Goal: Task Accomplishment & Management: Use online tool/utility

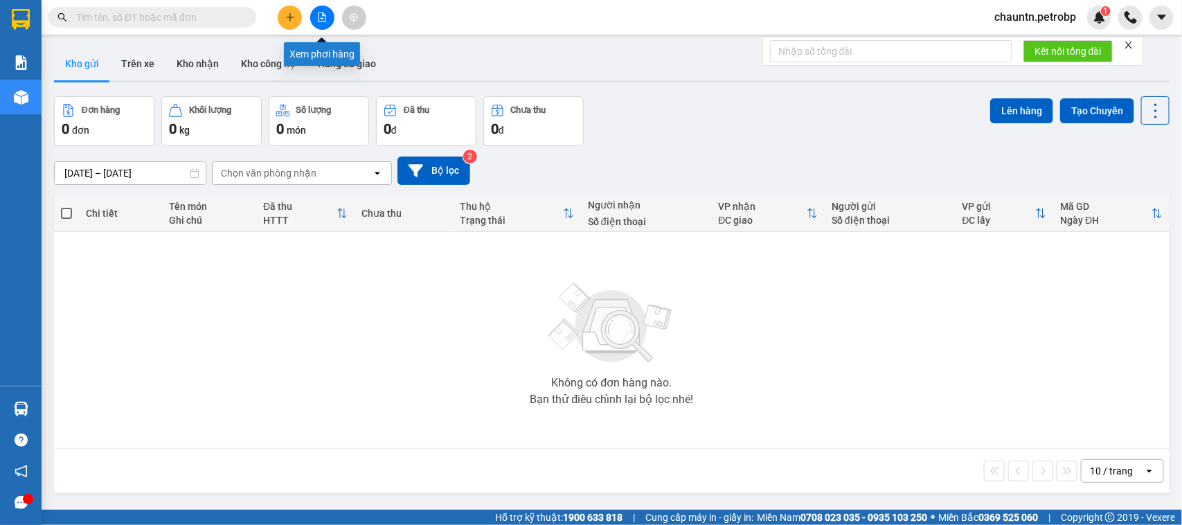
click at [324, 25] on button at bounding box center [322, 18] width 24 height 24
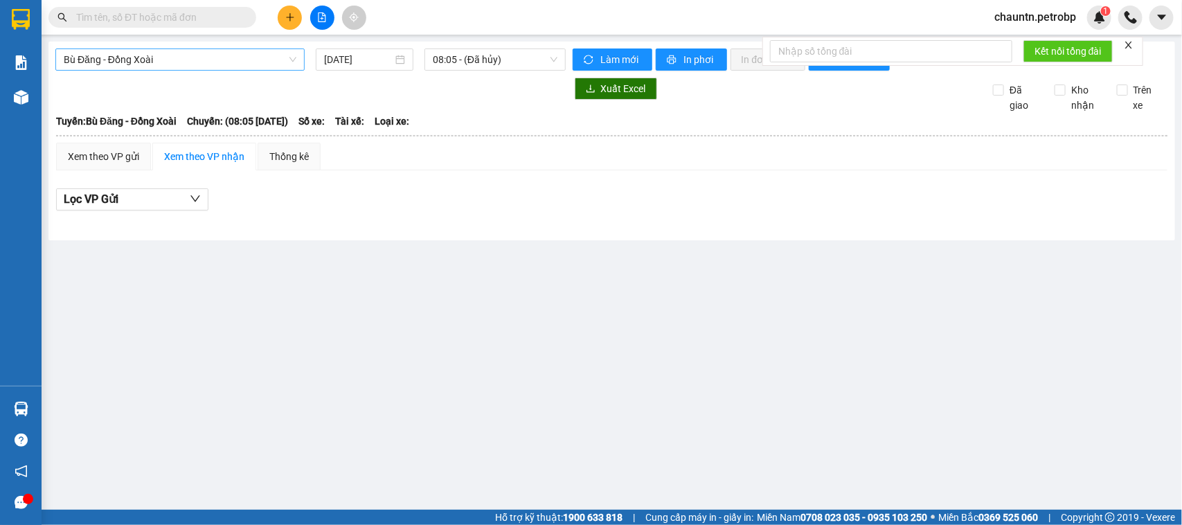
click at [202, 53] on span "Bù Đăng - Đồng Xoài" at bounding box center [180, 59] width 233 height 21
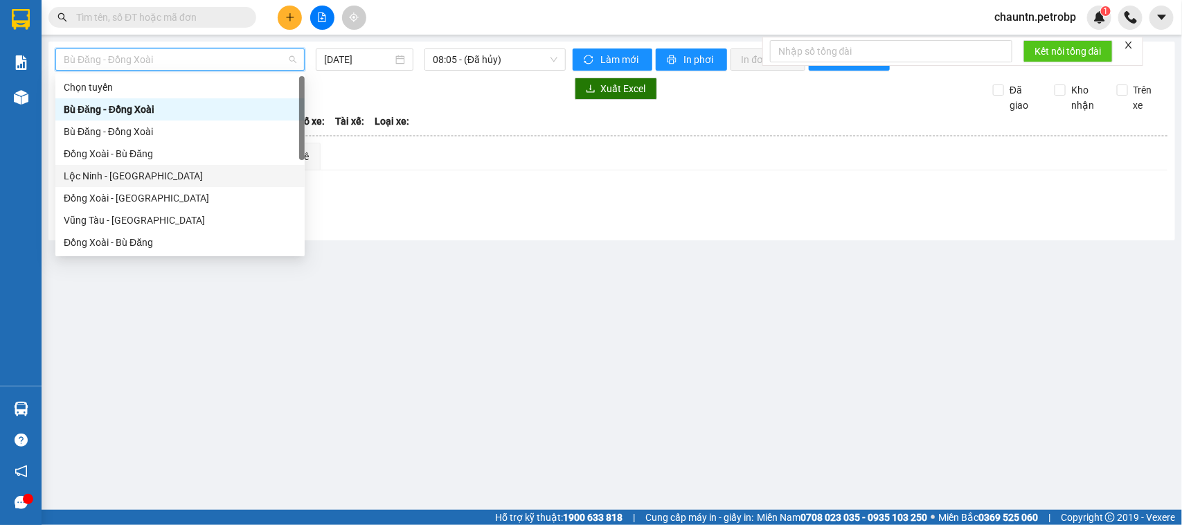
click at [143, 172] on div "Lộc Ninh - [GEOGRAPHIC_DATA]" at bounding box center [180, 175] width 233 height 15
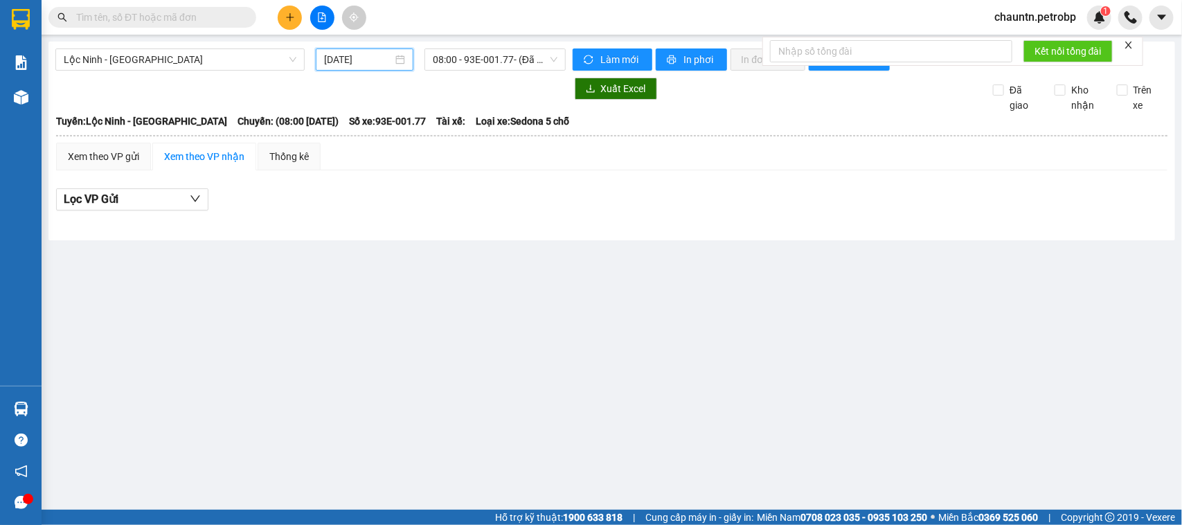
click at [364, 63] on input "[DATE]" at bounding box center [358, 59] width 69 height 15
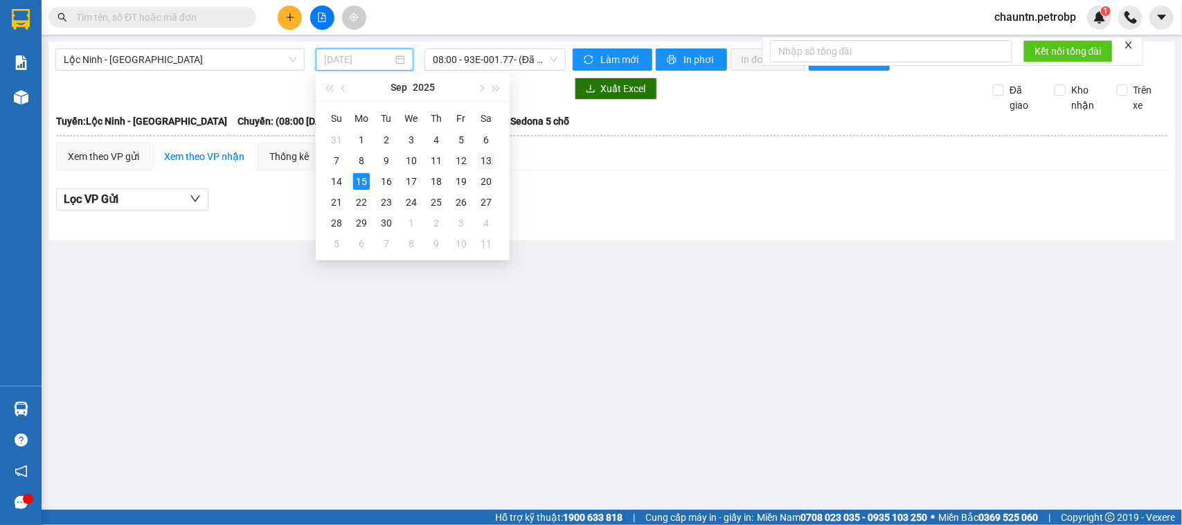
click at [482, 165] on div "13" at bounding box center [486, 160] width 17 height 17
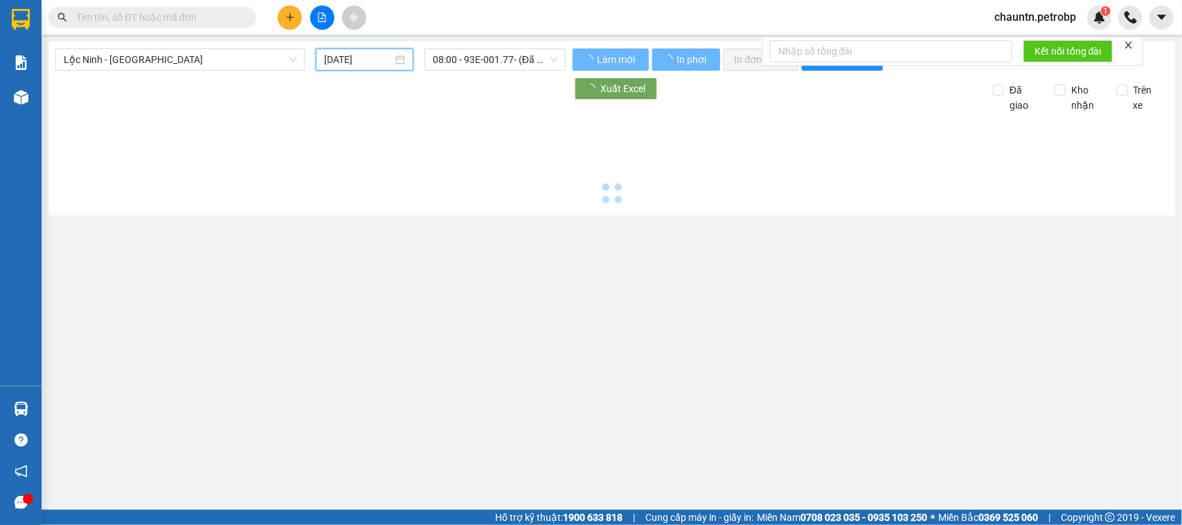
type input "[DATE]"
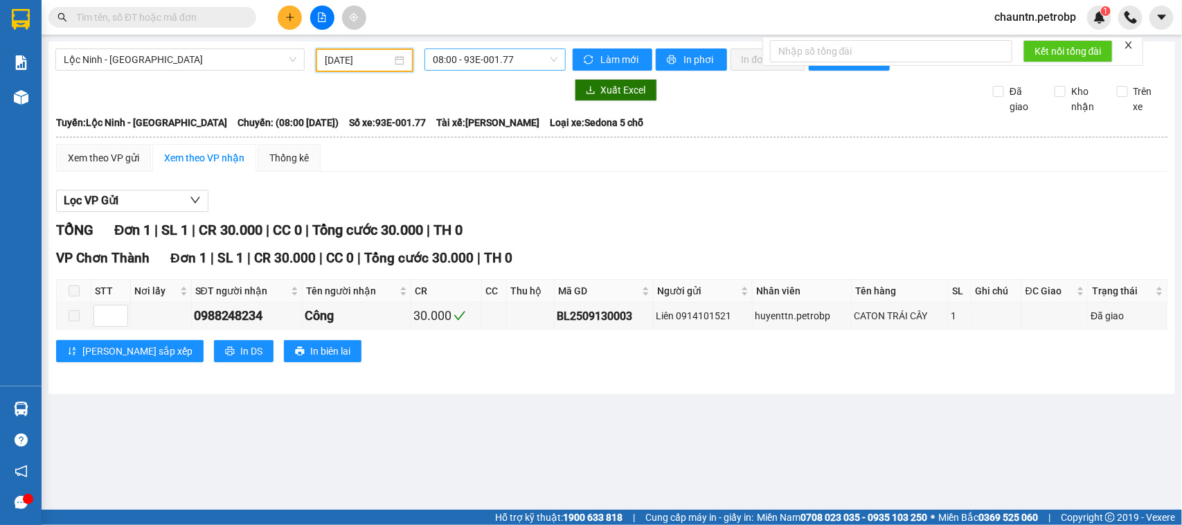
click at [513, 60] on span "08:00 - 93E-001.77" at bounding box center [495, 59] width 124 height 21
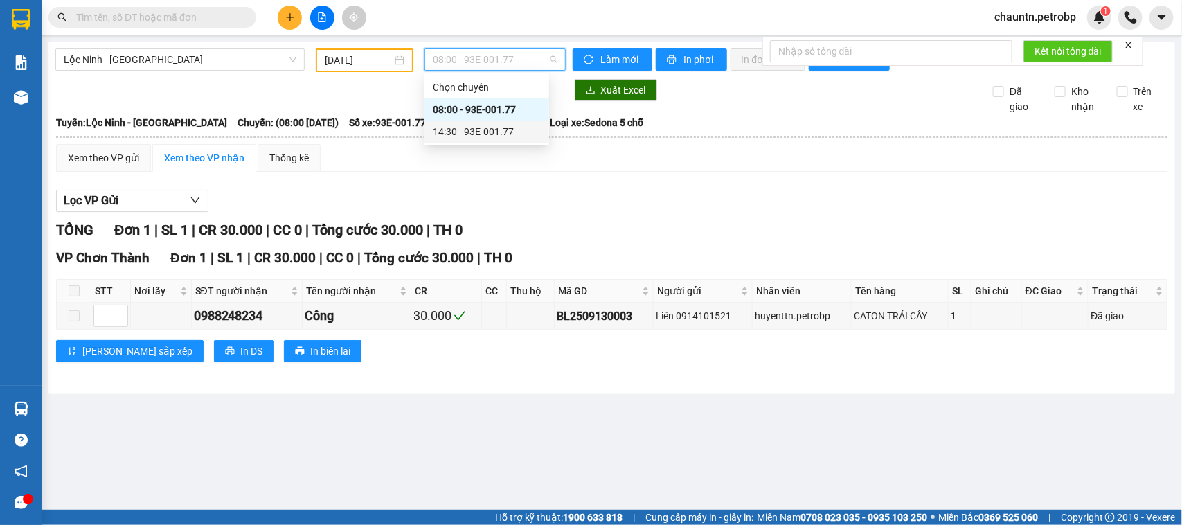
click at [499, 128] on div "14:30 - 93E-001.77" at bounding box center [487, 131] width 108 height 15
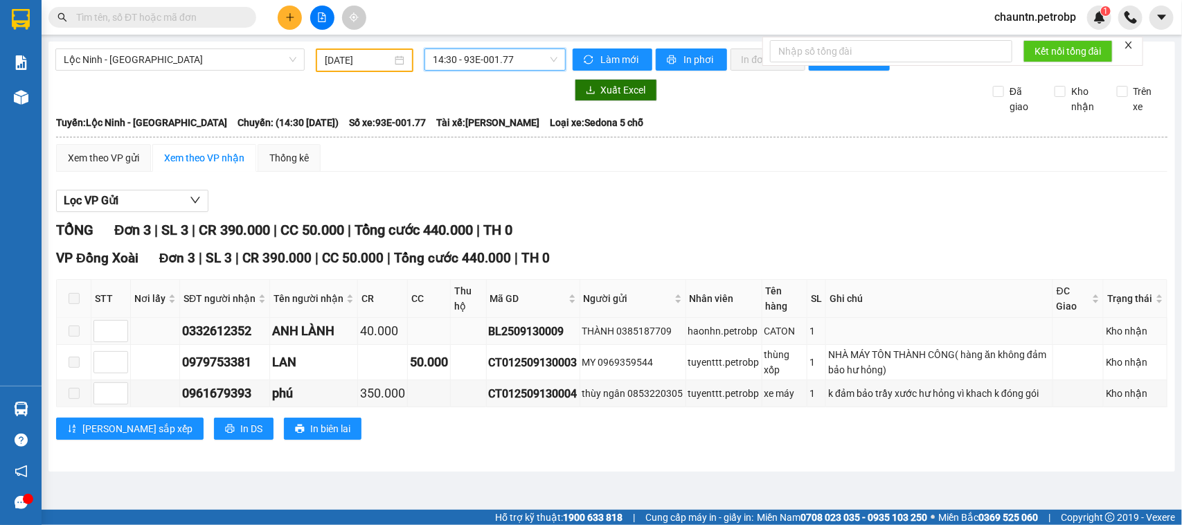
click at [533, 340] on div "BL2509130009" at bounding box center [533, 331] width 89 height 17
copy div "BL2509130009"
click at [510, 371] on div "CT012509130003" at bounding box center [533, 362] width 89 height 17
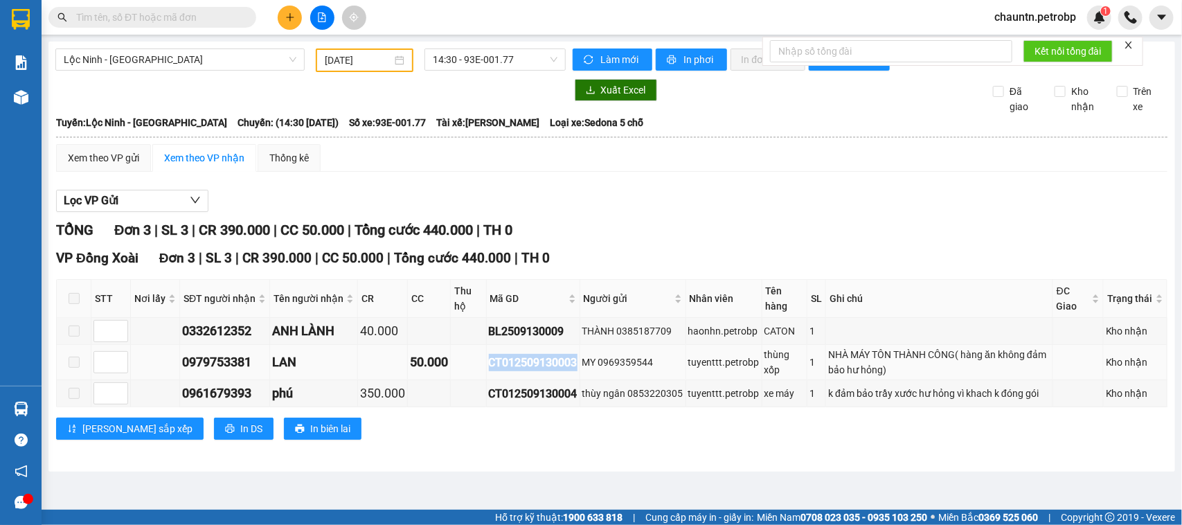
copy div "CT012509130003"
click at [164, 19] on input "text" at bounding box center [157, 17] width 163 height 15
click at [165, 19] on input "text" at bounding box center [157, 17] width 163 height 15
paste input "CT012509130003"
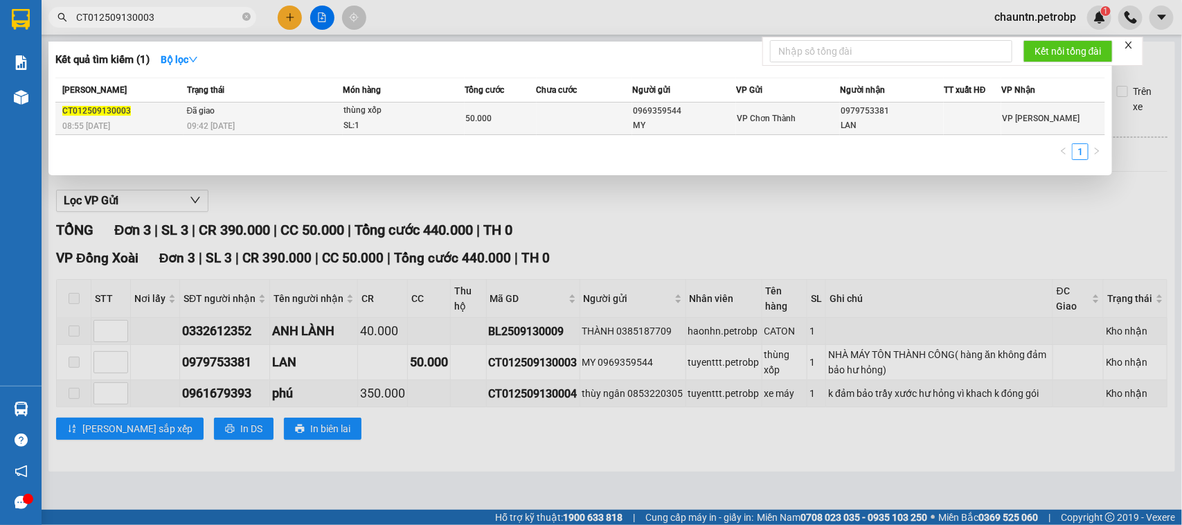
type input "CT012509130003"
click at [551, 122] on td at bounding box center [585, 119] width 96 height 33
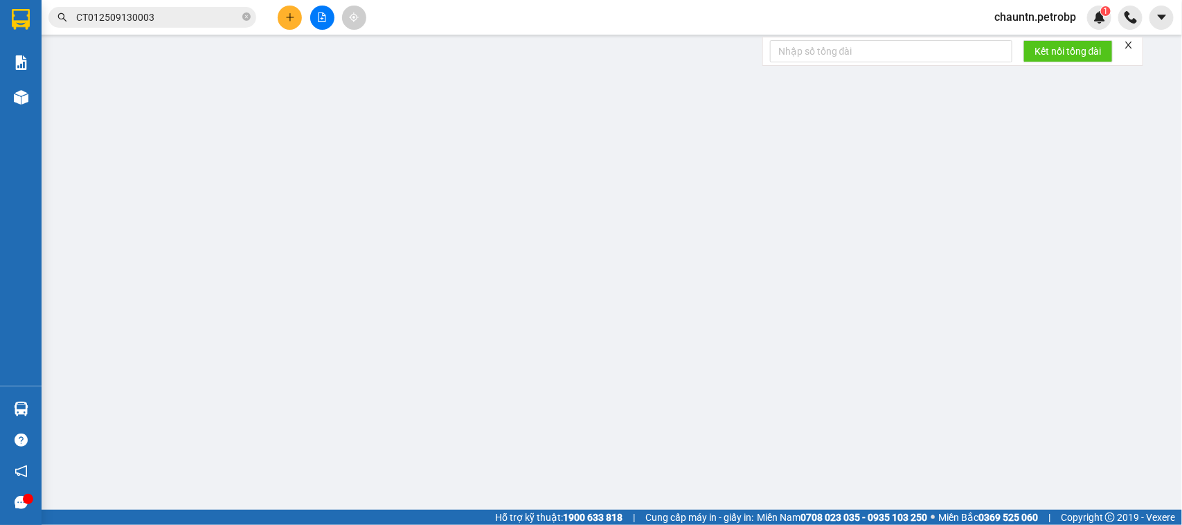
type input "0969359544"
type input "MY"
type input "0979753381"
type input "LAN"
type input "50.000"
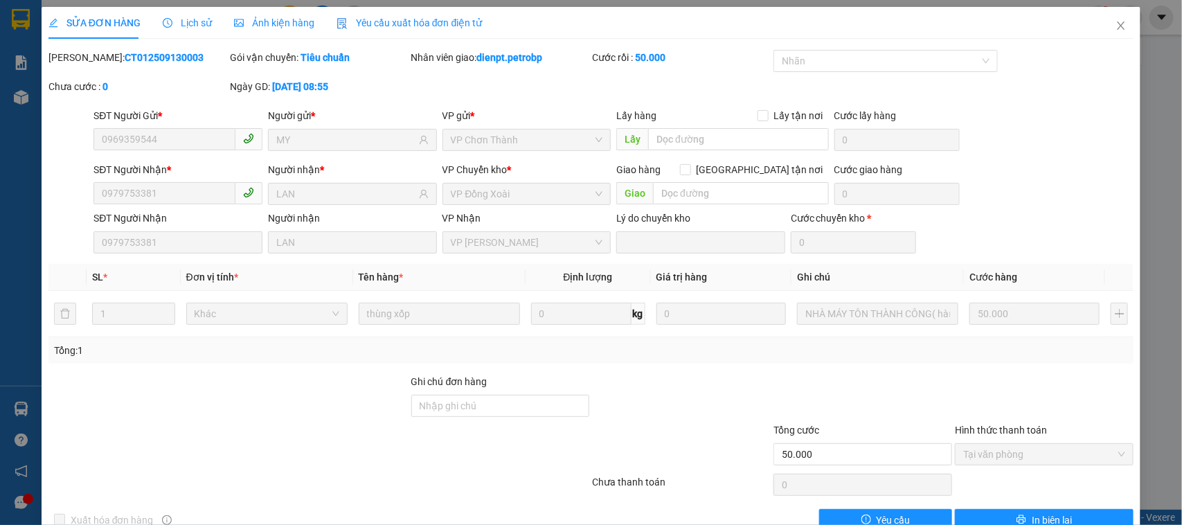
click at [191, 30] on div "Lịch sử" at bounding box center [187, 22] width 49 height 15
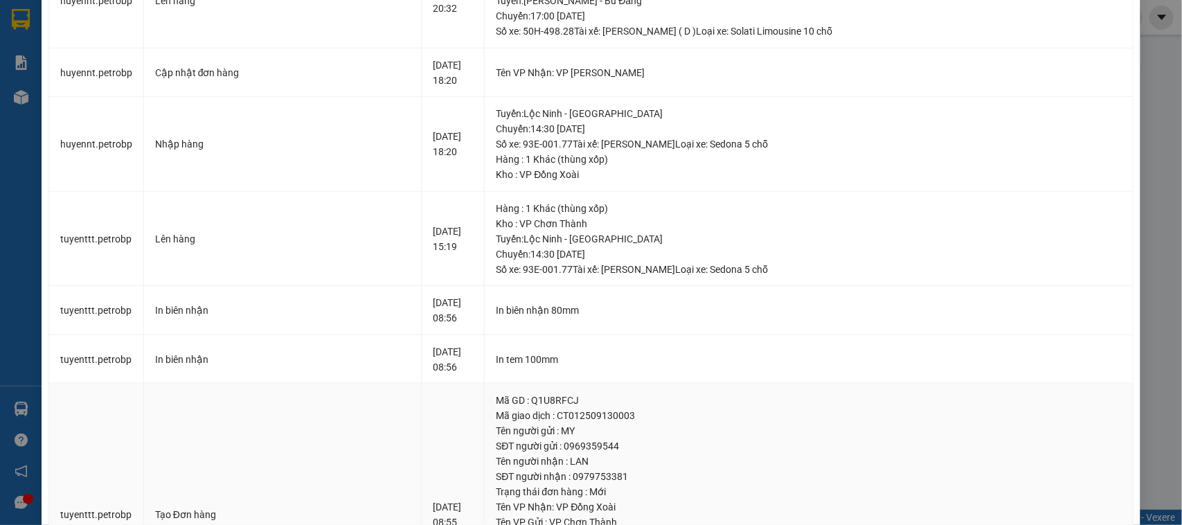
scroll to position [669, 0]
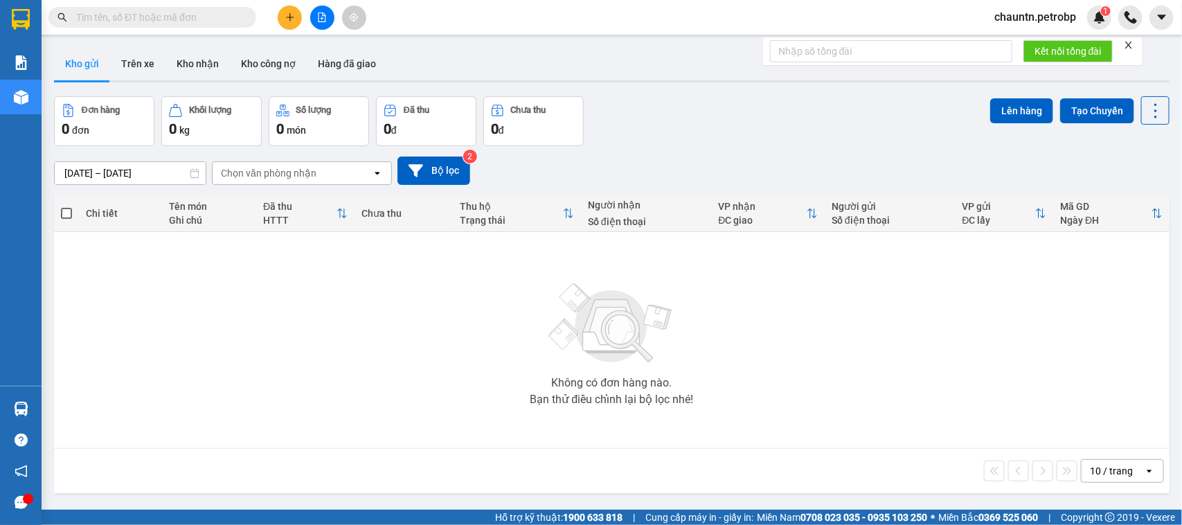
click at [165, 19] on input "text" at bounding box center [157, 17] width 163 height 15
paste input "BL2509130009"
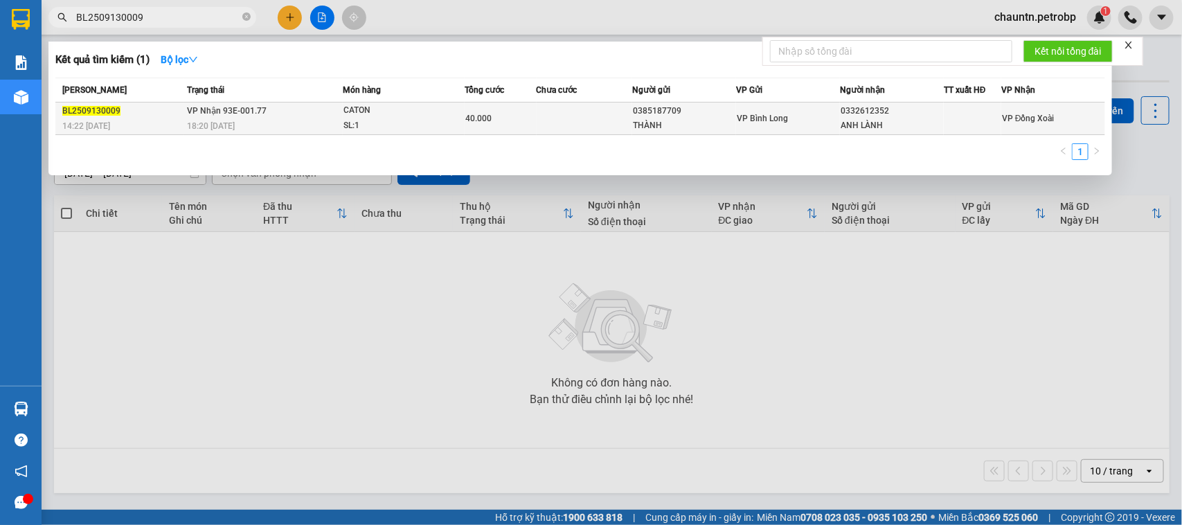
type input "BL2509130009"
click at [551, 123] on td at bounding box center [585, 119] width 96 height 33
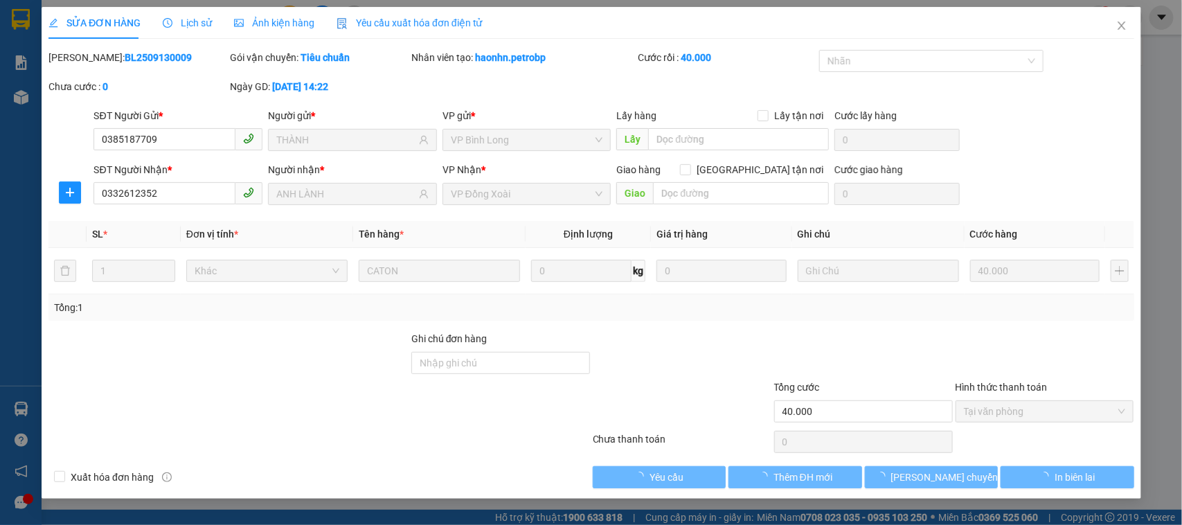
type input "0385187709"
type input "THÀNH"
type input "0332612352"
type input "ANH LÀNH"
type input "40.000"
